Goal: Task Accomplishment & Management: Use online tool/utility

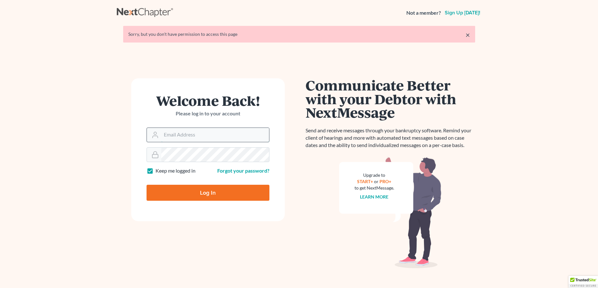
click at [165, 134] on input "Email Address" at bounding box center [215, 135] width 108 height 14
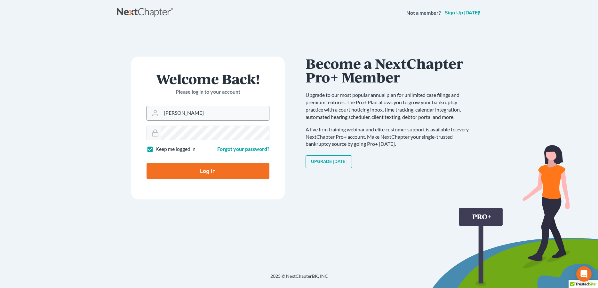
drag, startPoint x: 206, startPoint y: 114, endPoint x: 165, endPoint y: 111, distance: 40.7
click at [165, 111] on input "Matthew Meyer" at bounding box center [215, 113] width 108 height 14
click at [116, 170] on main "× Sorry, but you don't have permission to access this page Welcome Back! Please…" at bounding box center [299, 142] width 598 height 232
drag, startPoint x: 206, startPoint y: 114, endPoint x: 158, endPoint y: 112, distance: 48.0
click at [161, 112] on input "Matthew Meyer" at bounding box center [215, 113] width 108 height 14
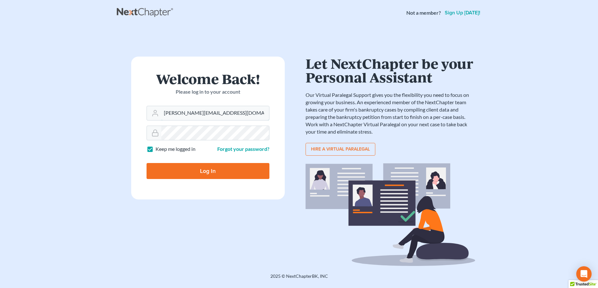
type input "donna@hollandlaw970.com"
click at [165, 169] on input "Log In" at bounding box center [207, 171] width 123 height 16
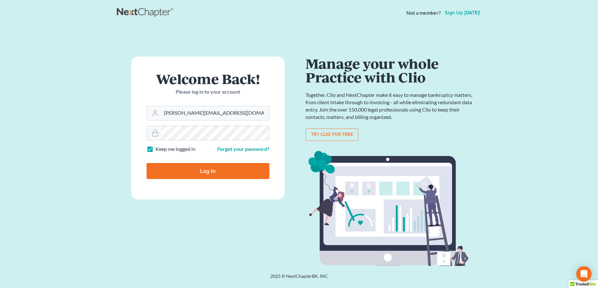
type input "Thinking..."
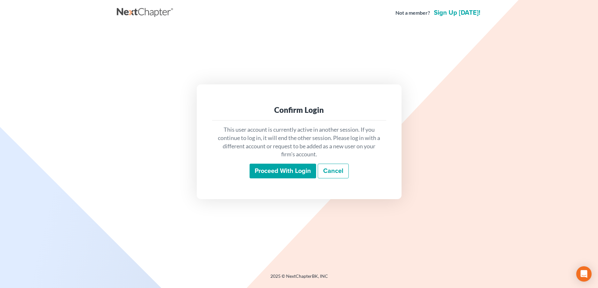
click at [289, 173] on input "Proceed with login" at bounding box center [282, 171] width 67 height 15
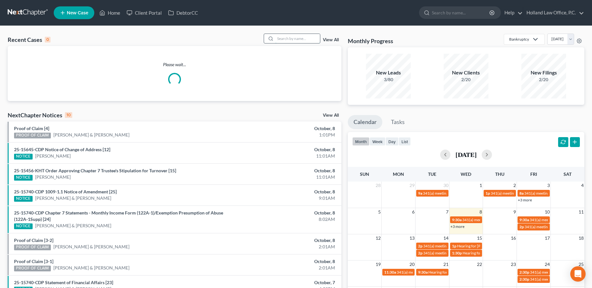
click at [303, 37] on input "search" at bounding box center [297, 38] width 45 height 9
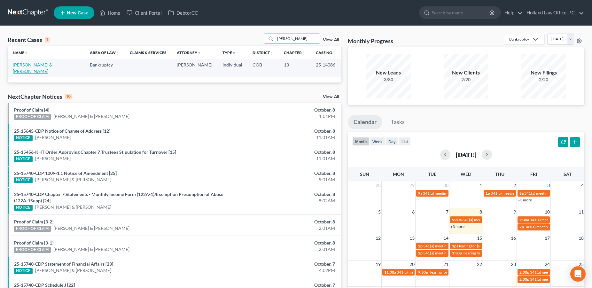
type input "matthew meyer"
click at [44, 66] on link "Meyer, Matthew & Angela" at bounding box center [33, 68] width 40 height 12
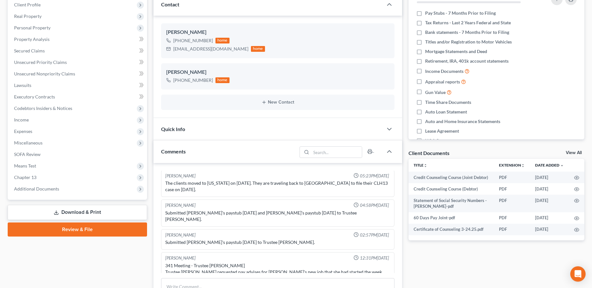
scroll to position [130, 0]
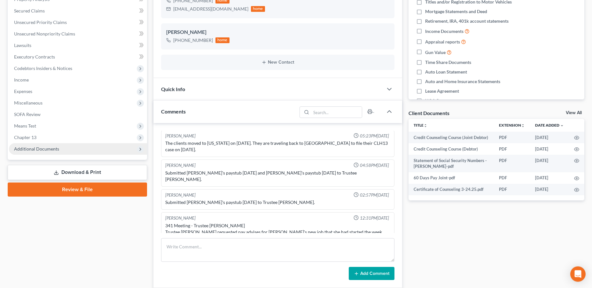
click at [37, 145] on span "Additional Documents" at bounding box center [78, 149] width 138 height 12
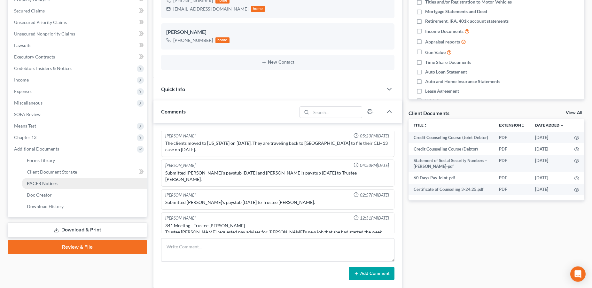
click at [40, 187] on link "PACER Notices" at bounding box center [84, 184] width 125 height 12
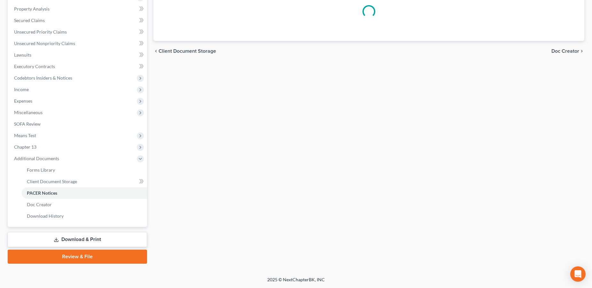
scroll to position [120, 0]
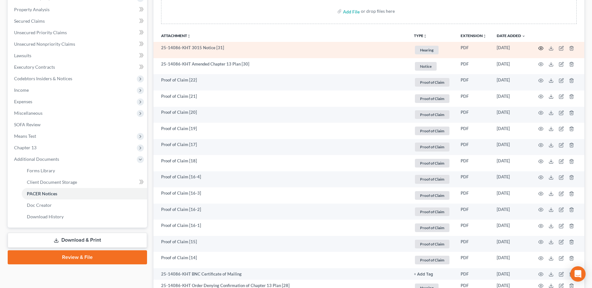
click at [542, 47] on icon "button" at bounding box center [541, 48] width 5 height 5
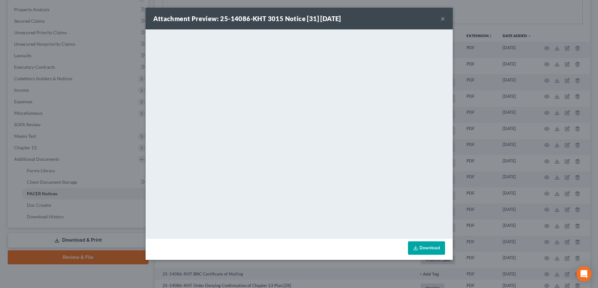
drag, startPoint x: 443, startPoint y: 20, endPoint x: 493, endPoint y: 35, distance: 52.9
click at [443, 20] on button "×" at bounding box center [442, 19] width 4 height 8
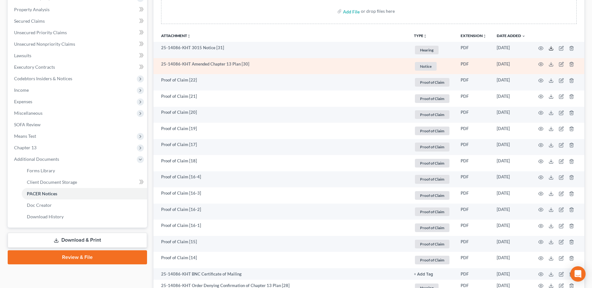
click at [551, 48] on line at bounding box center [551, 47] width 0 height 3
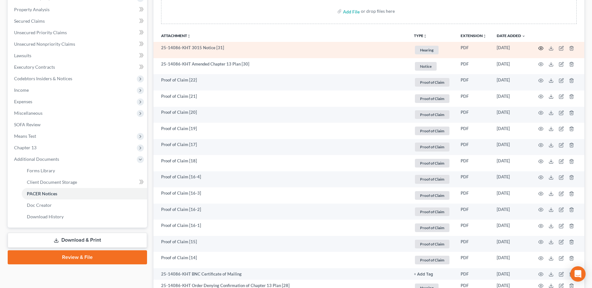
click at [540, 50] on icon "button" at bounding box center [541, 48] width 5 height 5
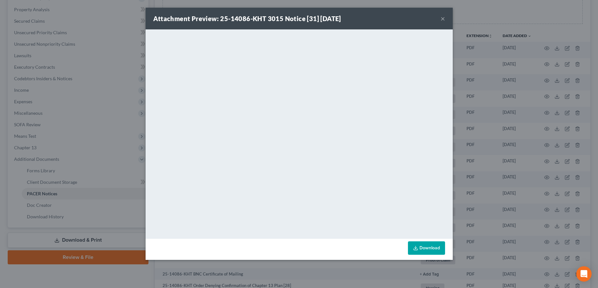
click at [440, 21] on button "×" at bounding box center [442, 19] width 4 height 8
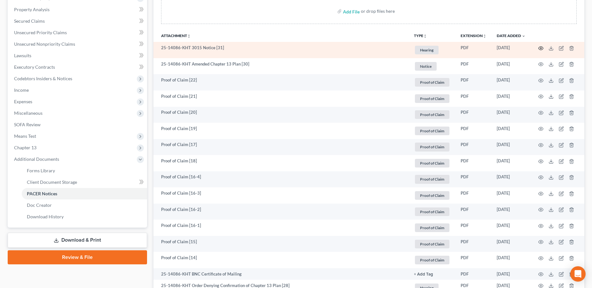
click at [540, 48] on icon "button" at bounding box center [541, 48] width 5 height 5
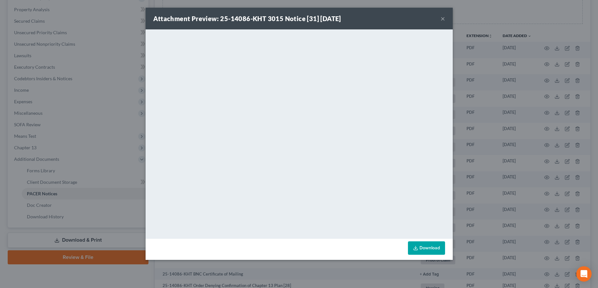
click at [444, 19] on button "×" at bounding box center [442, 19] width 4 height 8
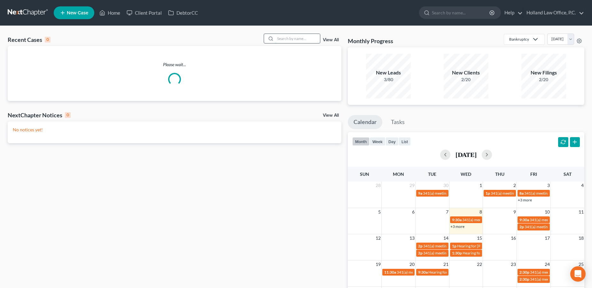
click at [286, 42] on input "search" at bounding box center [297, 38] width 45 height 9
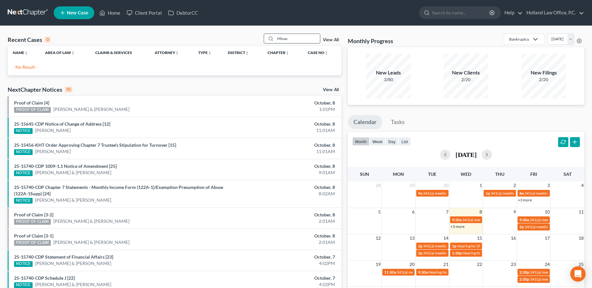
click at [285, 39] on input "Minas" at bounding box center [297, 38] width 45 height 9
type input "M"
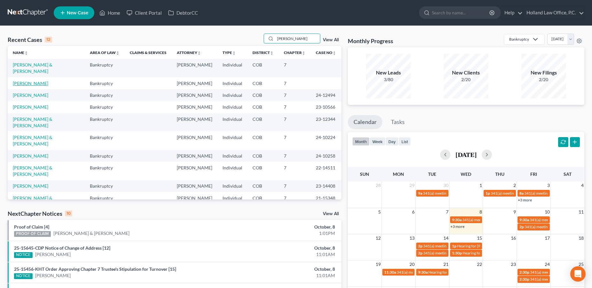
type input "Daniel"
click at [32, 81] on link "Manis, Daniel" at bounding box center [31, 83] width 36 height 5
